Goal: Communication & Community: Share content

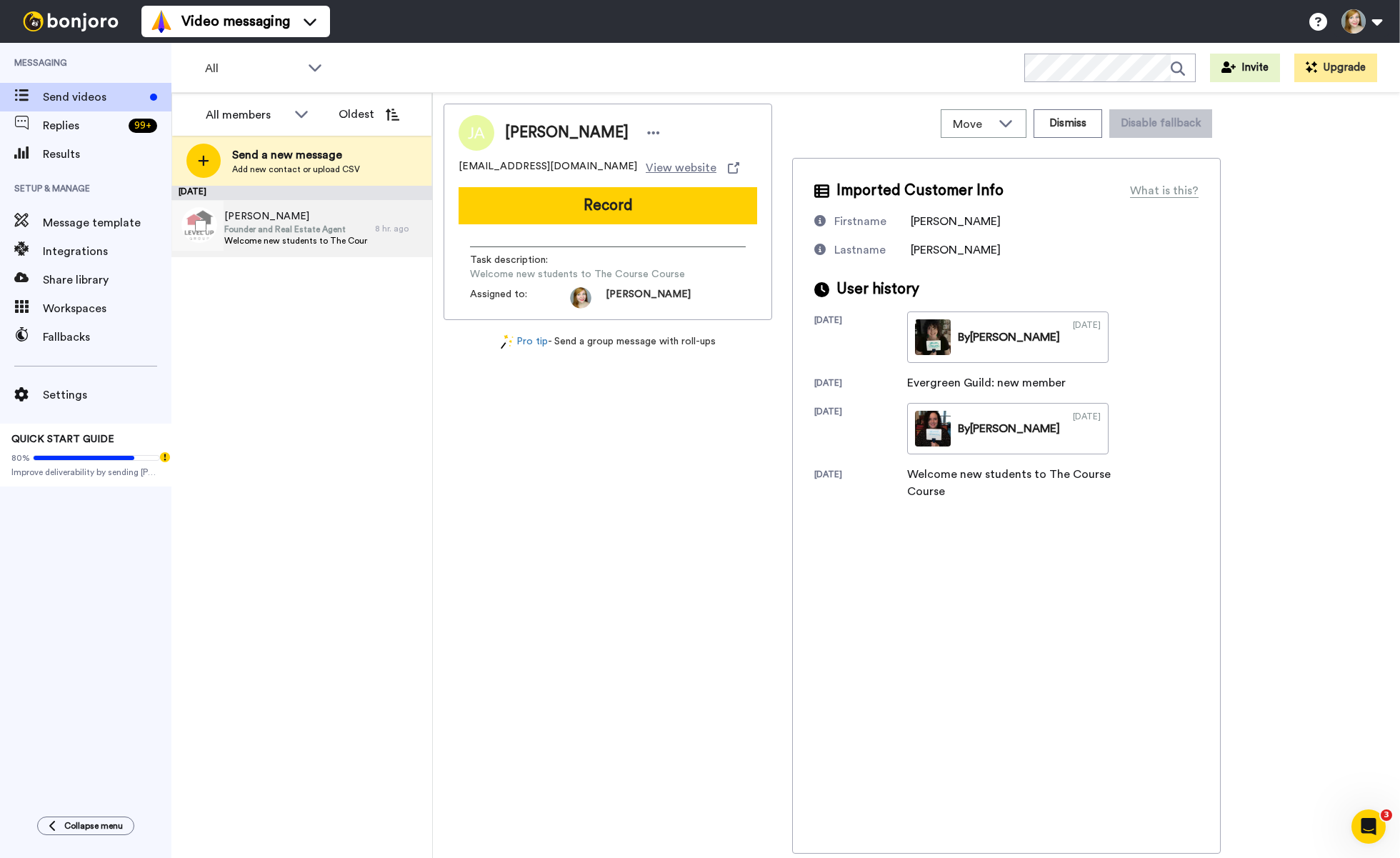
click at [338, 240] on span "Welcome new students to The Course Course" at bounding box center [296, 240] width 144 height 11
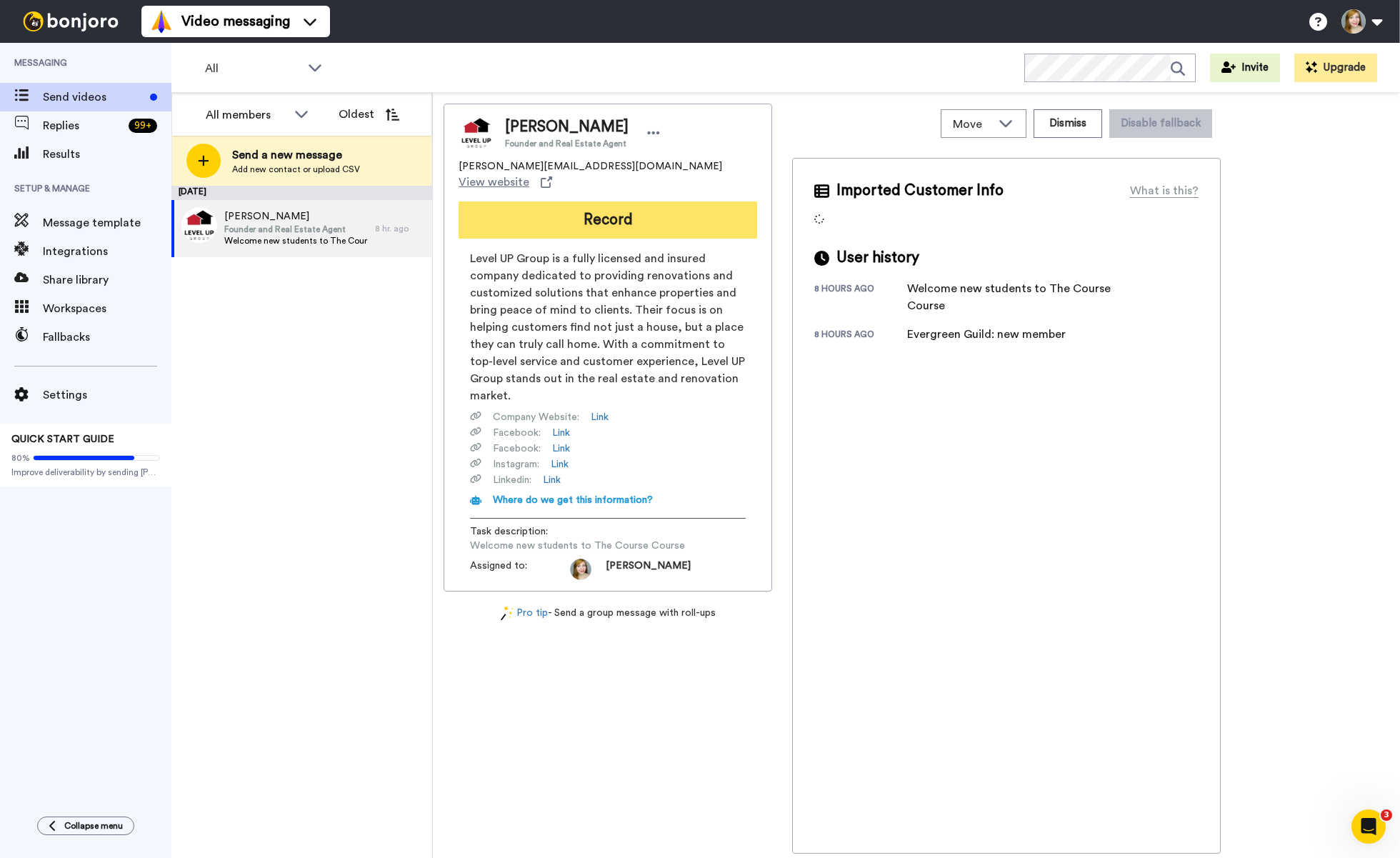
click at [568, 205] on button "Record" at bounding box center [608, 219] width 299 height 37
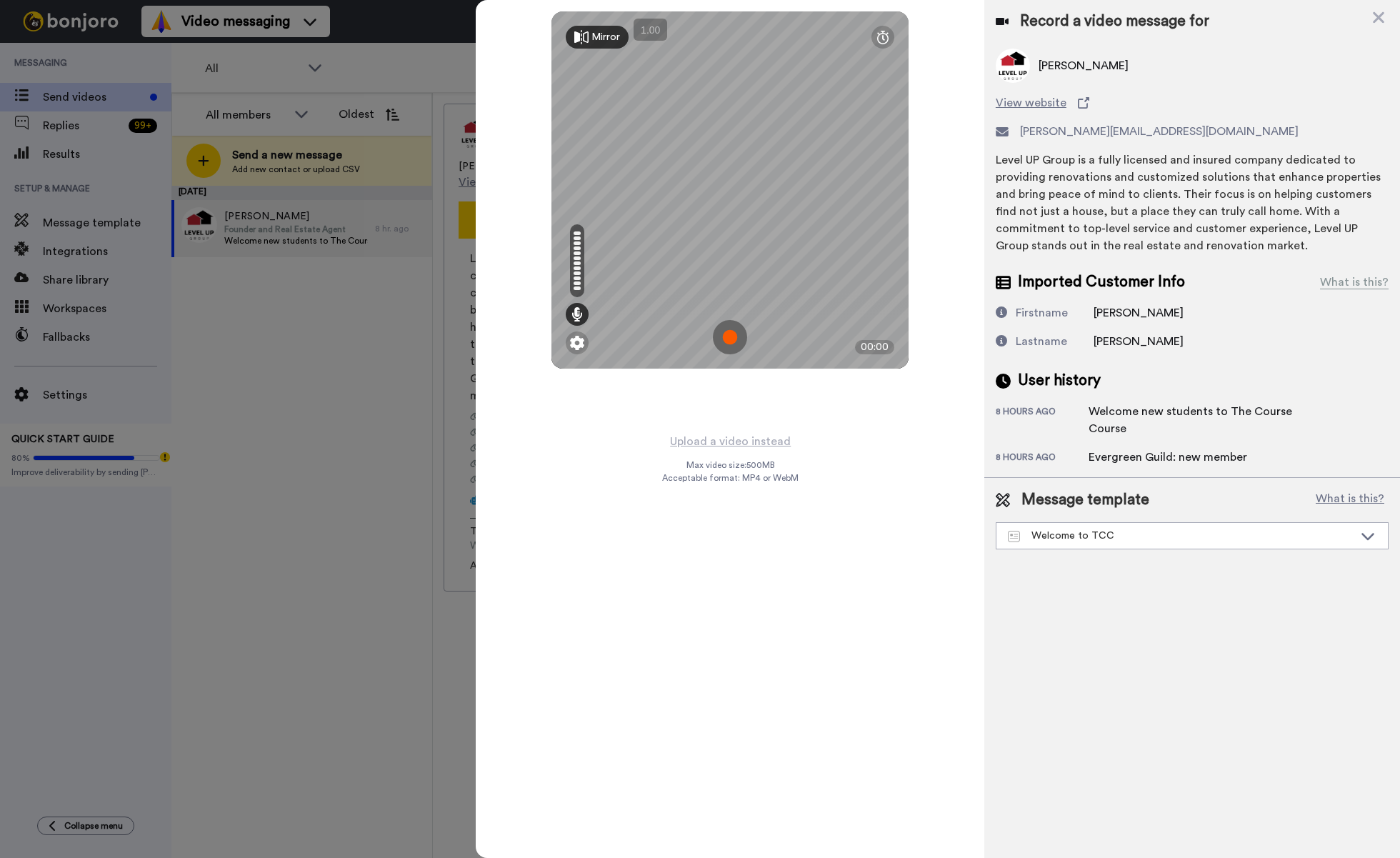
click at [729, 337] on img at bounding box center [729, 336] width 34 height 34
click at [733, 330] on img at bounding box center [729, 336] width 34 height 34
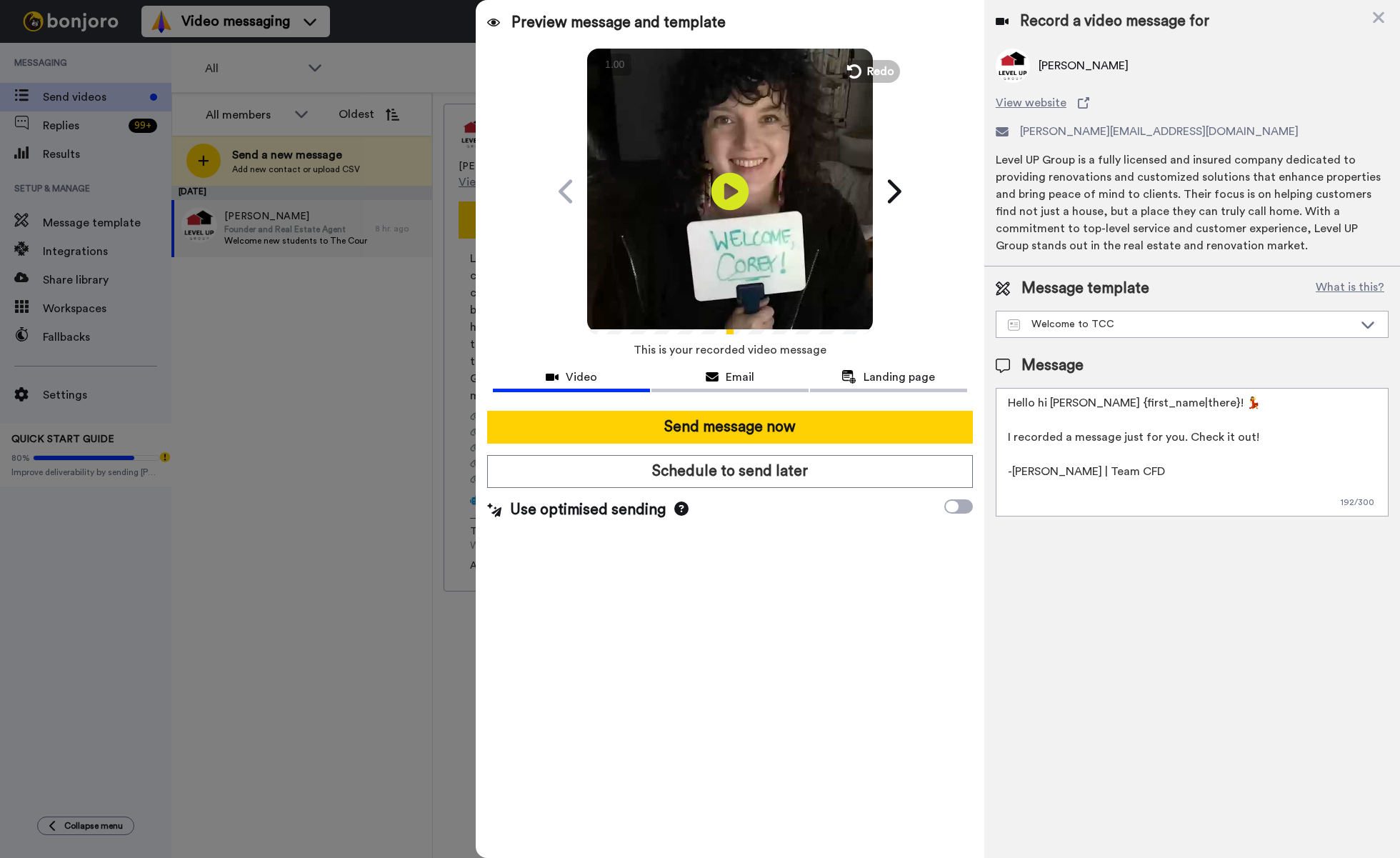
click at [725, 188] on icon "Play/Pause" at bounding box center [730, 191] width 38 height 68
click at [1072, 321] on div "Welcome to TCC" at bounding box center [1180, 324] width 345 height 14
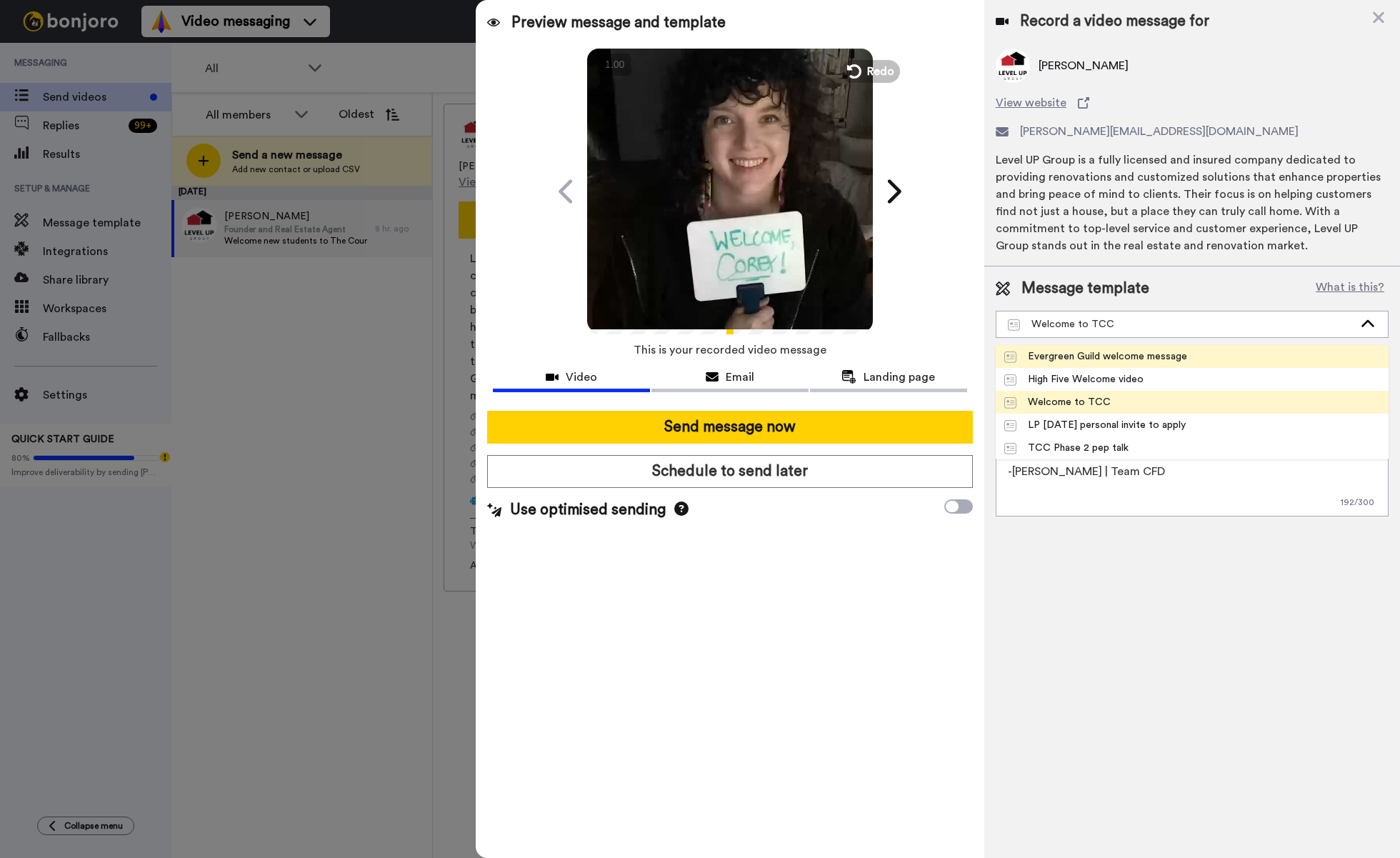
click at [1078, 361] on div "Evergreen Guild welcome message" at bounding box center [1095, 356] width 183 height 14
type textarea "Hi {first_name|there} -- Joanna here, from Team CFD. :-) I wanted to personally…"
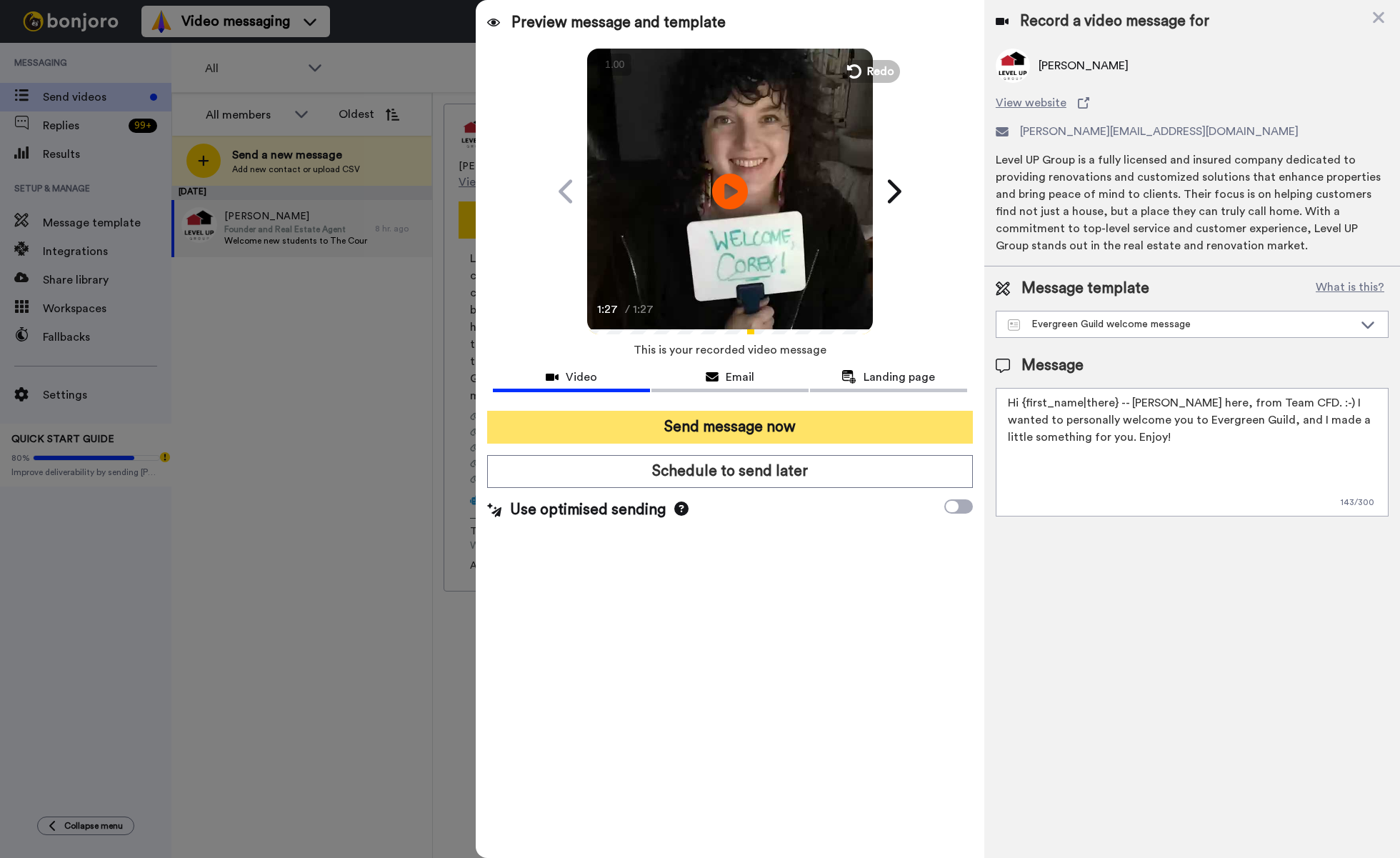
click at [653, 423] on button "Send message now" at bounding box center [729, 426] width 485 height 33
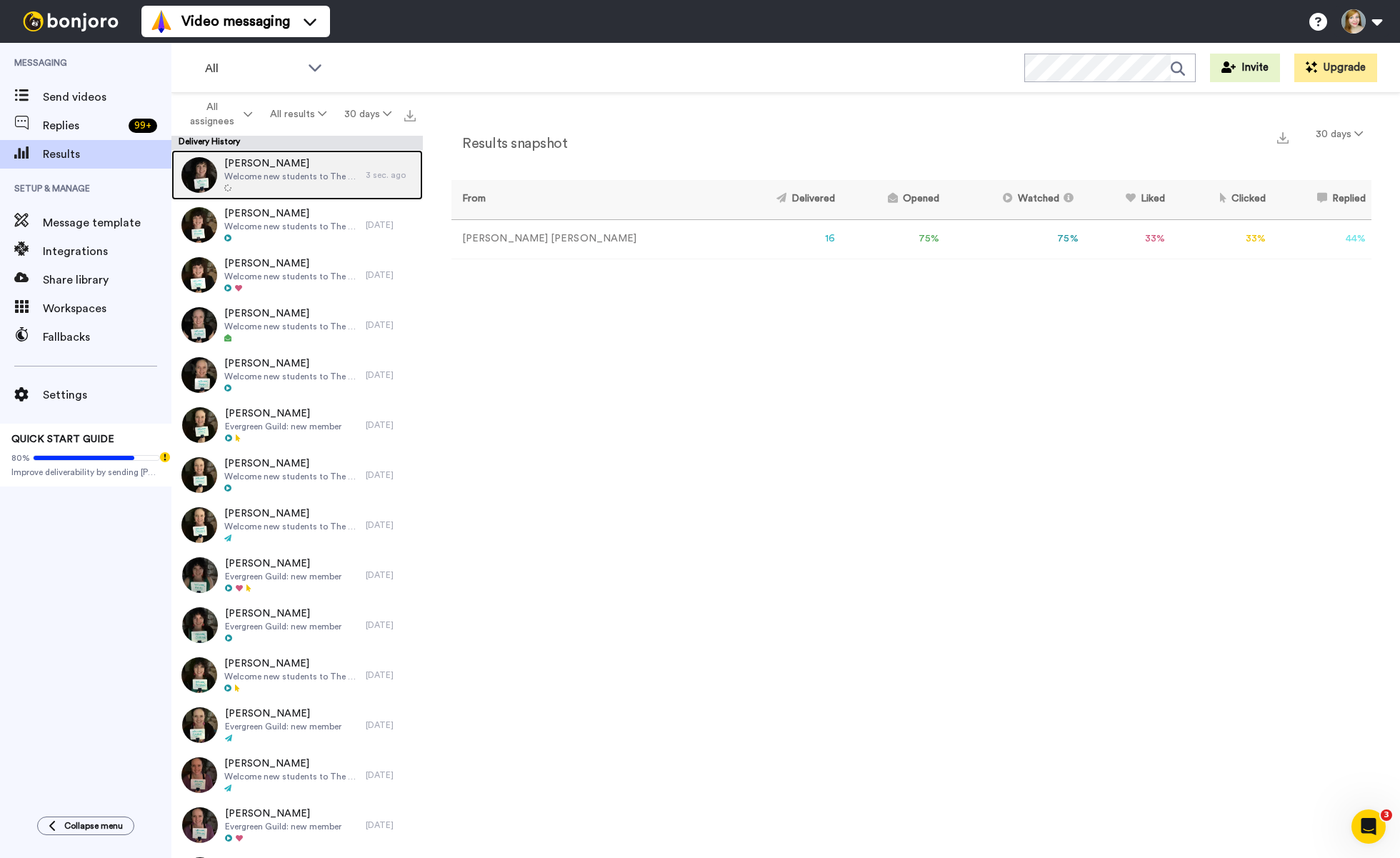
click at [279, 168] on span "[PERSON_NAME]" at bounding box center [292, 163] width 135 height 14
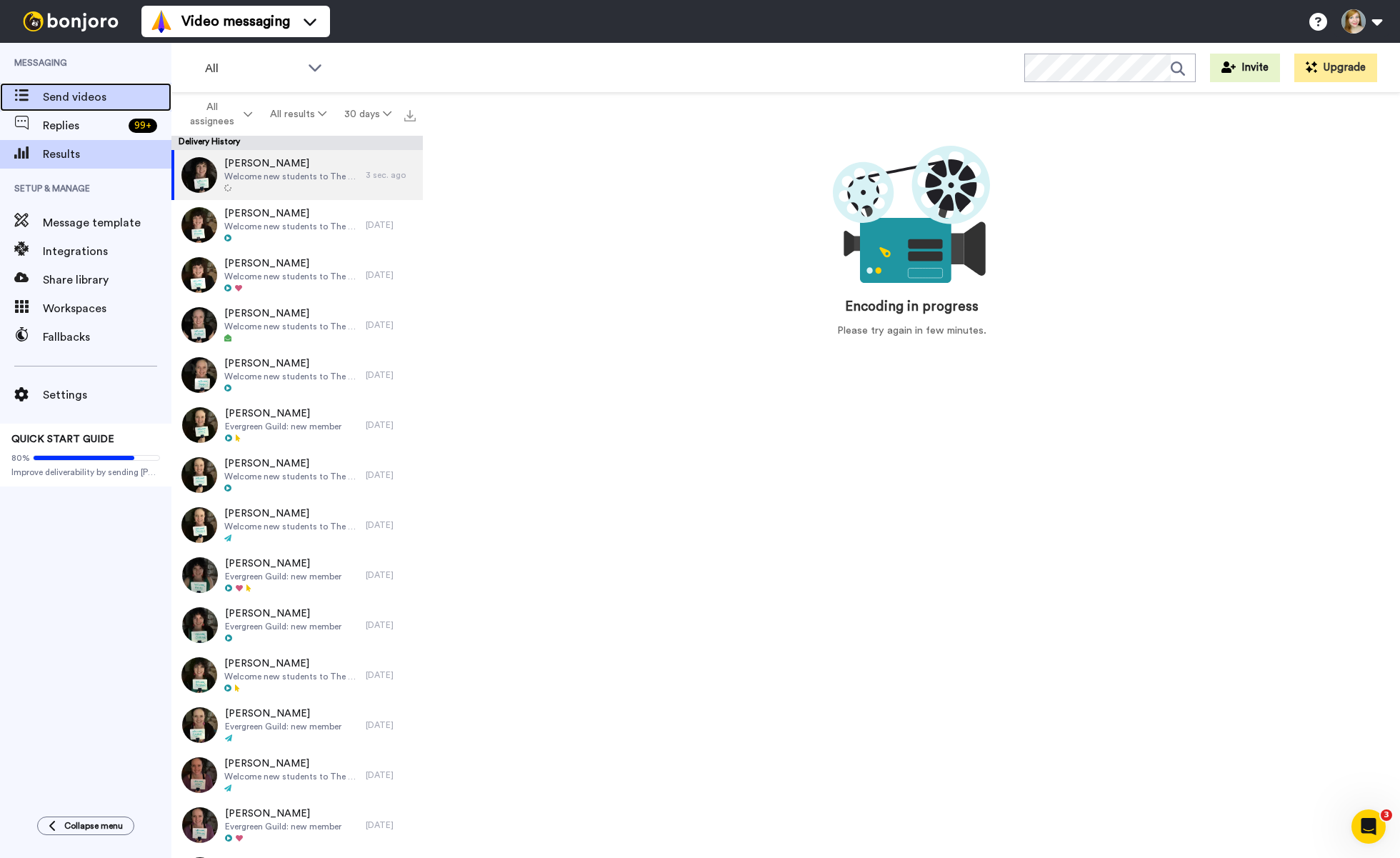
click at [107, 94] on span "Send videos" at bounding box center [107, 97] width 129 height 17
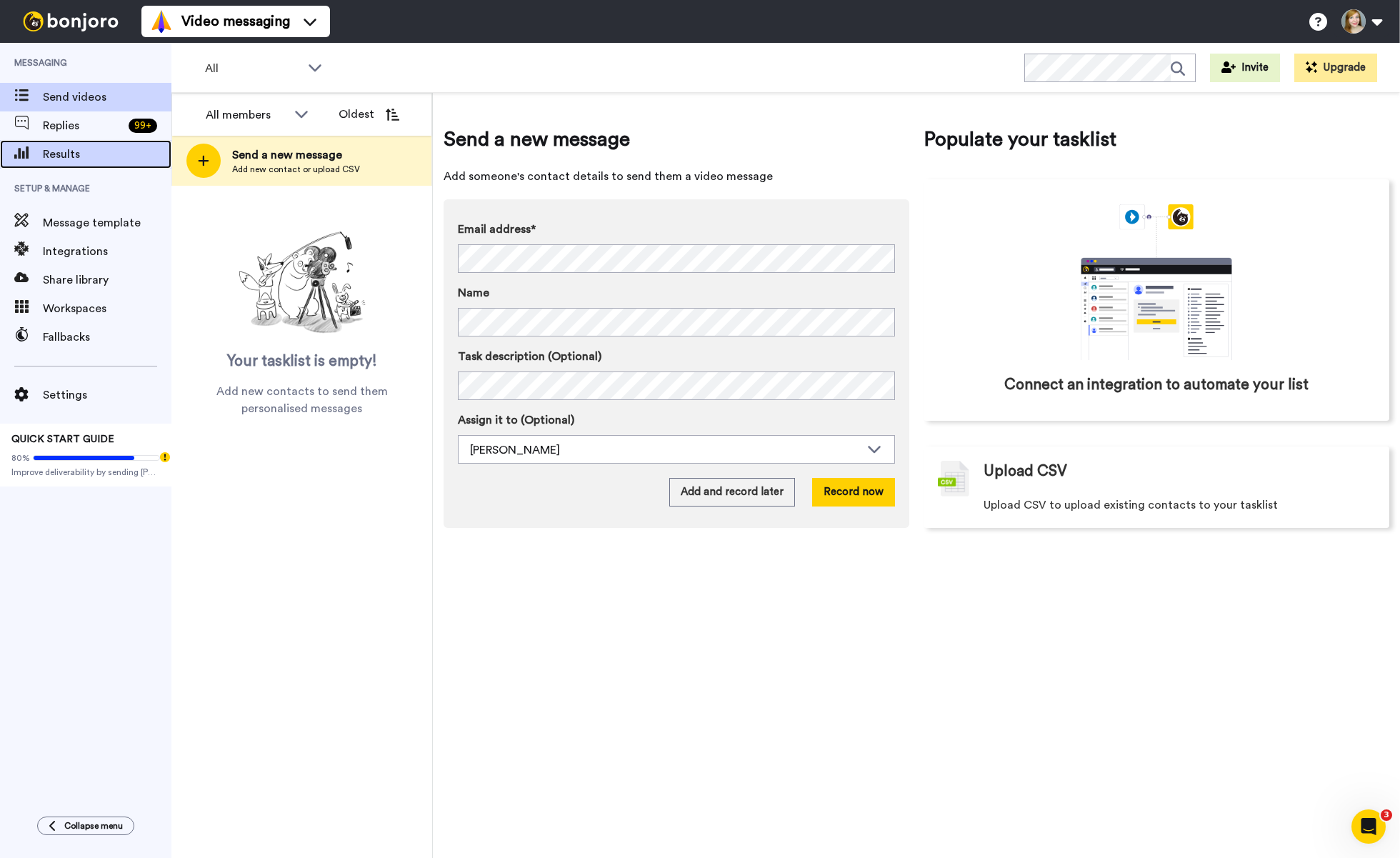
click at [57, 160] on span "Results" at bounding box center [107, 154] width 129 height 17
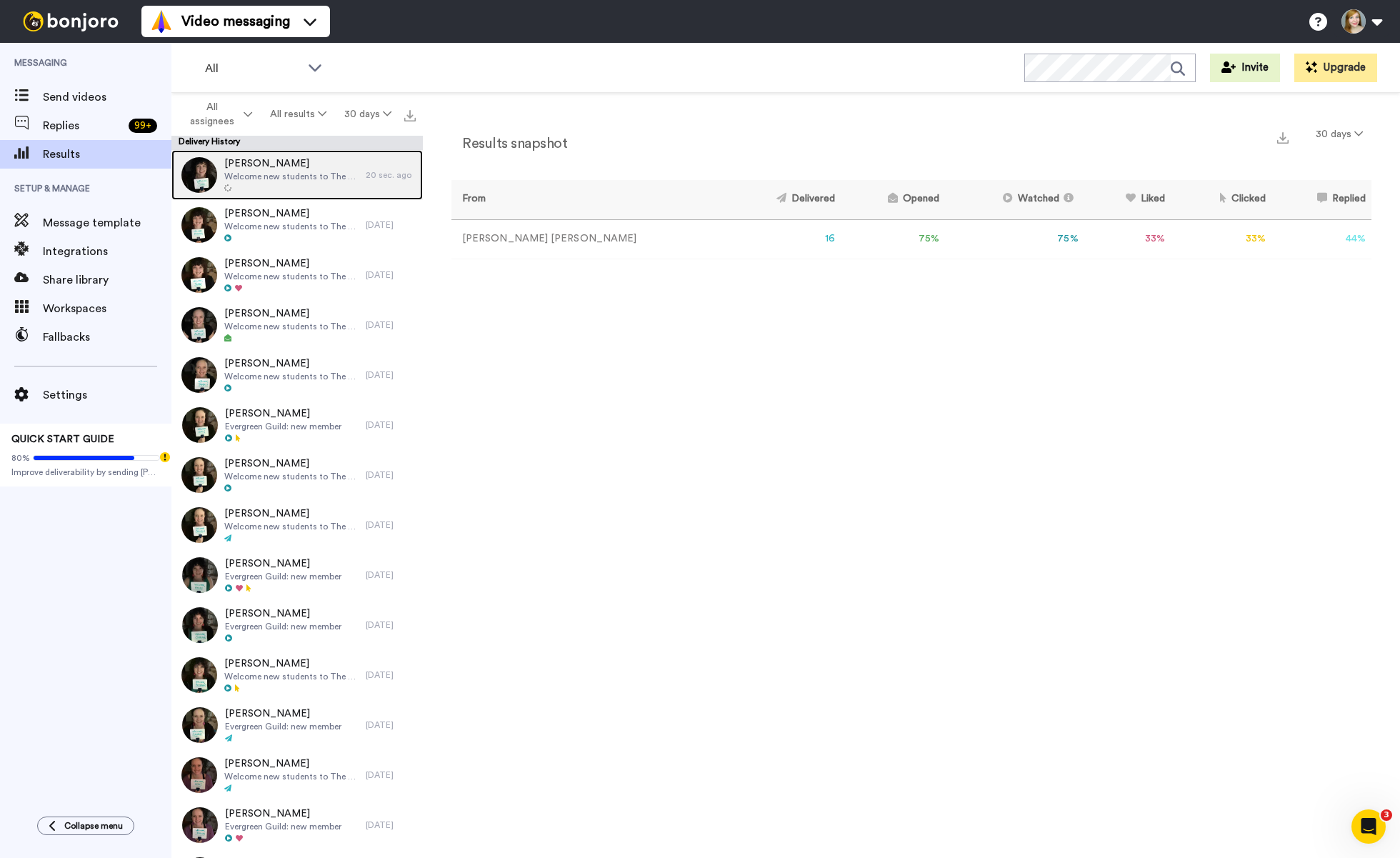
click at [274, 187] on div at bounding box center [292, 188] width 135 height 10
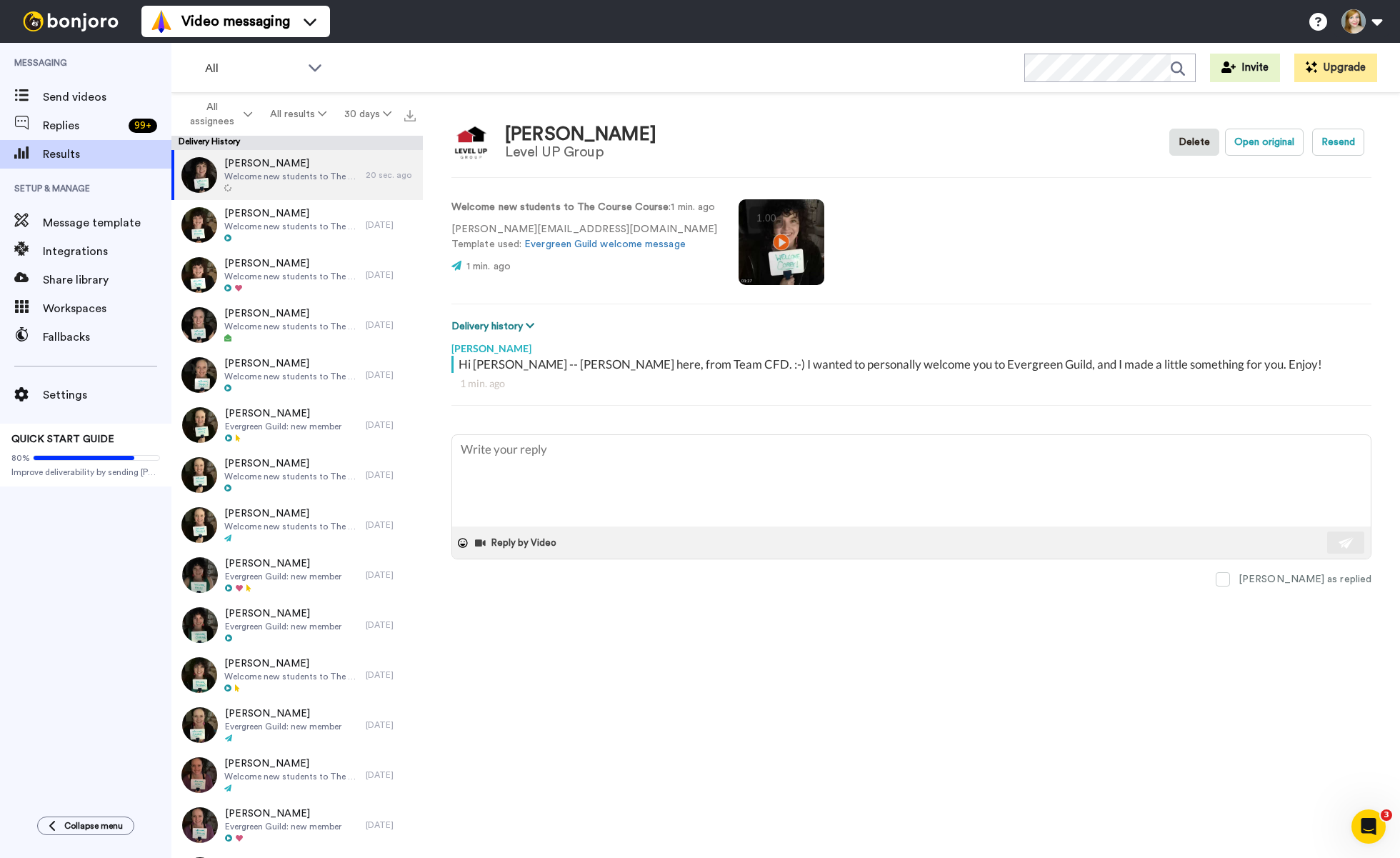
click at [508, 321] on button "Delivery history" at bounding box center [494, 326] width 87 height 16
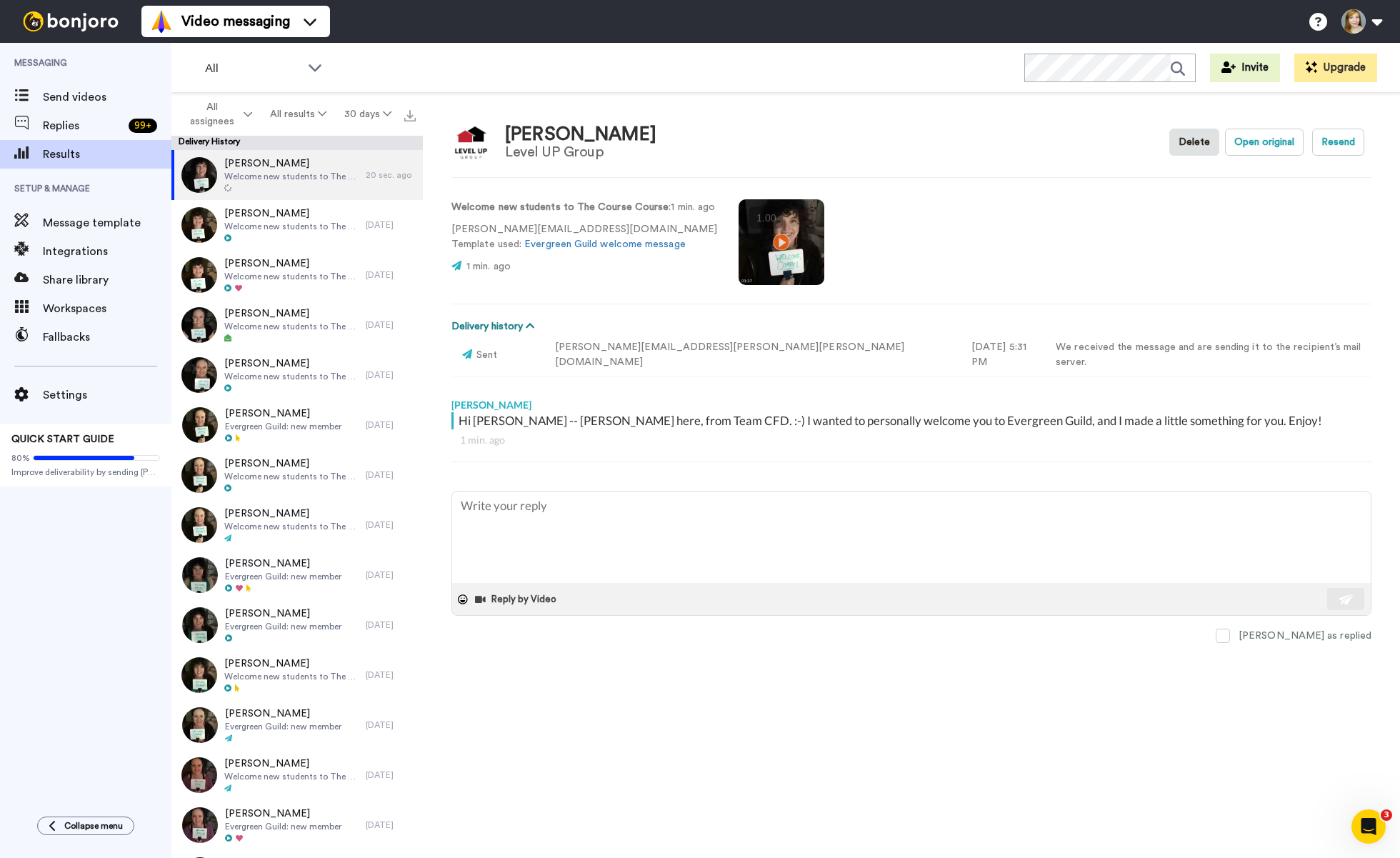
click at [508, 324] on button "Delivery history" at bounding box center [494, 326] width 87 height 16
type textarea "x"
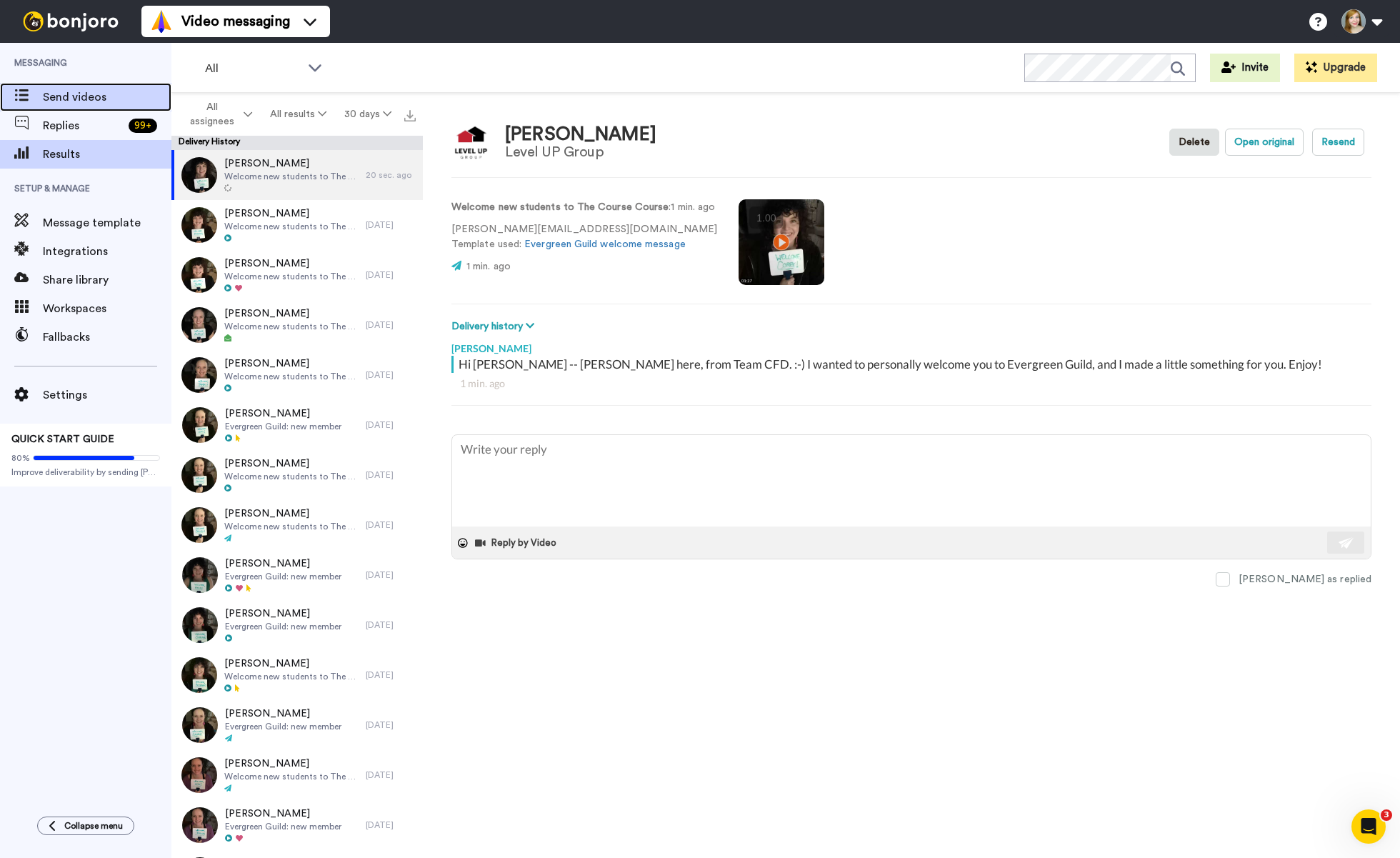
click at [56, 97] on span "Send videos" at bounding box center [107, 97] width 129 height 17
